Goal: Find specific page/section: Find specific page/section

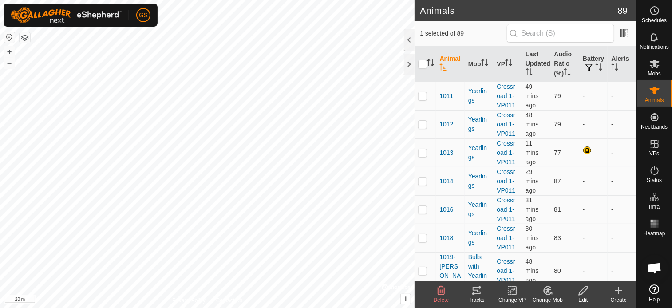
checkbox input "false"
checkbox input "true"
checkbox input "false"
click at [177, 126] on div "1110 2802874457 Yearlings Crossroad 1-VP011 + – ⇧ i © Mapbox , © OpenStreetMap …" at bounding box center [207, 154] width 415 height 308
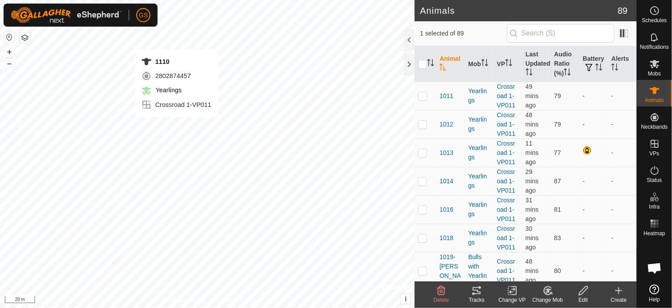
checkbox input "true"
click at [180, 118] on div "1101 2707944812 Yearlings Crossroad 1-VP011 + – ⇧ i © Mapbox , © OpenStreetMap …" at bounding box center [207, 154] width 415 height 308
checkbox input "true"
click at [190, 121] on div "1047 2697874382 Yearlings Crossroad 1-VP011 + – ⇧ i © Mapbox , © OpenStreetMap …" at bounding box center [207, 154] width 415 height 308
checkbox input "true"
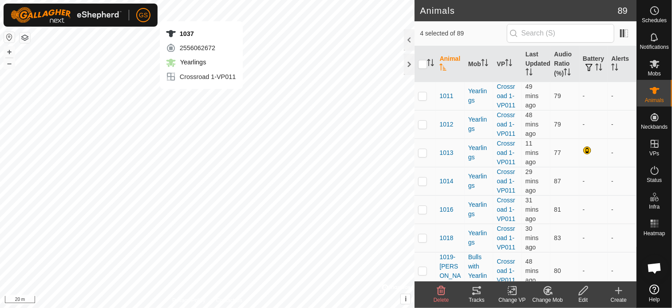
click at [201, 98] on div "1037 2556062672 Yearlings Crossroad 1-VP011 + – ⇧ i © Mapbox , © OpenStreetMap …" at bounding box center [207, 154] width 415 height 308
checkbox input "true"
click at [175, 87] on div "1109 0657523158 Yearlings Crossroad 1-VP011 + – ⇧ i © Mapbox , © OpenStreetMap …" at bounding box center [207, 154] width 415 height 308
checkbox input "true"
click at [154, 83] on div "1094 1064667438 Yearlings Crossroad 1-VP011 + – ⇧ i © Mapbox , © OpenStreetMap …" at bounding box center [207, 154] width 415 height 308
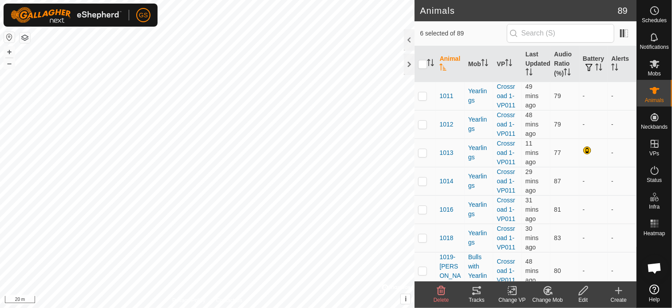
checkbox input "true"
click at [170, 61] on div "1034 2563450134 Yearlings Crossroad 1-VP011 + – ⇧ i © Mapbox , © OpenStreetMap …" at bounding box center [207, 154] width 415 height 308
checkbox input "true"
click at [177, 63] on div "1063 4254912586 Yearlings Crossroad 1-VP011 + – ⇧ i © Mapbox , © OpenStreetMap …" at bounding box center [207, 154] width 415 height 308
checkbox input "true"
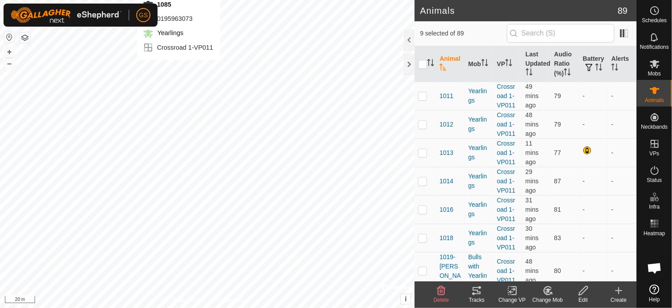
click at [178, 69] on div "1085 0195963073 Yearlings Crossroad 1-VP011 + – ⇧ i © Mapbox , © OpenStreetMap …" at bounding box center [207, 154] width 415 height 308
checkbox input "true"
click at [478, 288] on icon at bounding box center [476, 290] width 11 height 11
